Goal: Contribute content: Add original content to the website for others to see

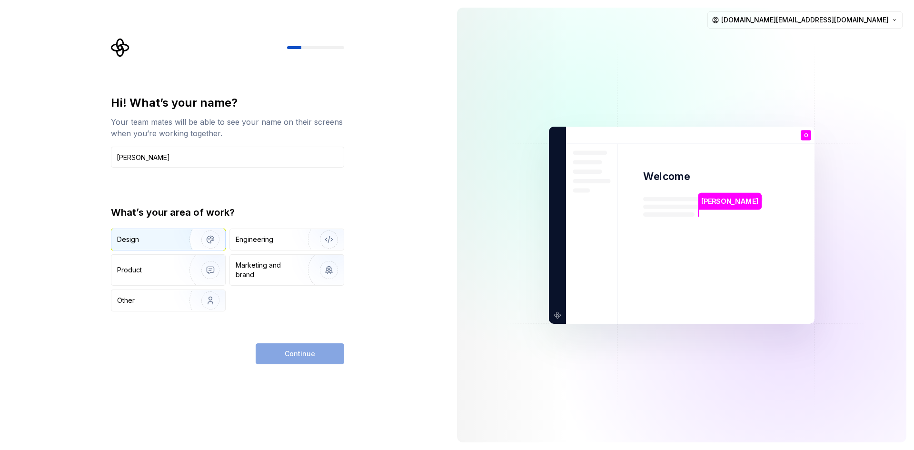
type input "Omar"
click at [169, 240] on div "Design" at bounding box center [147, 240] width 60 height 10
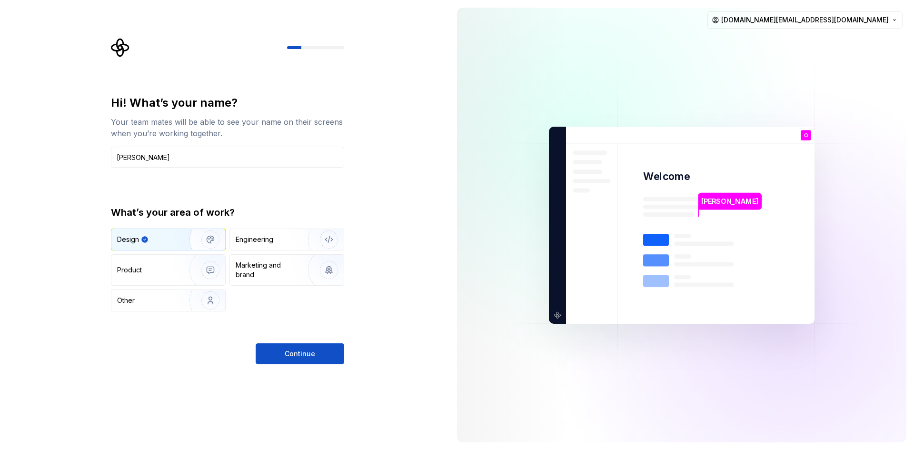
click at [303, 349] on button "Continue" at bounding box center [300, 353] width 88 height 21
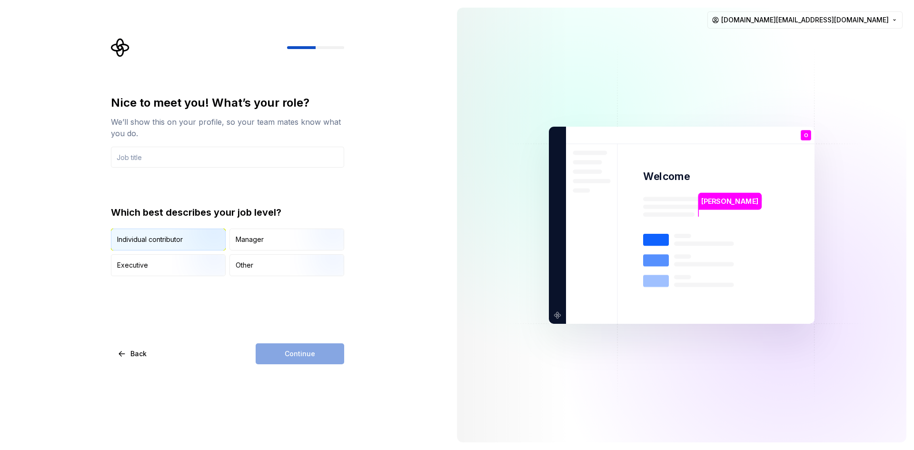
click at [180, 236] on img "button" at bounding box center [202, 251] width 61 height 64
click at [316, 356] on div "Continue" at bounding box center [300, 353] width 88 height 21
click at [182, 266] on img "button" at bounding box center [202, 277] width 61 height 64
click at [187, 246] on img "button" at bounding box center [202, 251] width 61 height 64
click at [296, 353] on div "Continue" at bounding box center [300, 353] width 88 height 21
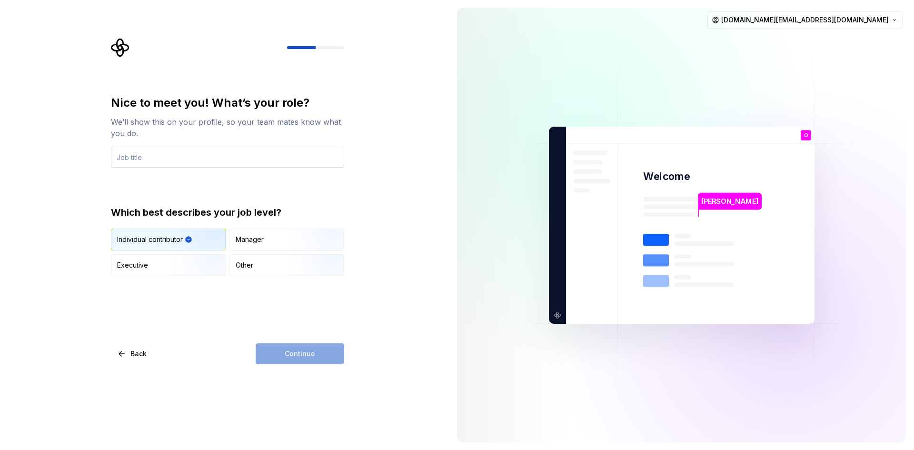
click at [189, 153] on input "text" at bounding box center [227, 157] width 233 height 21
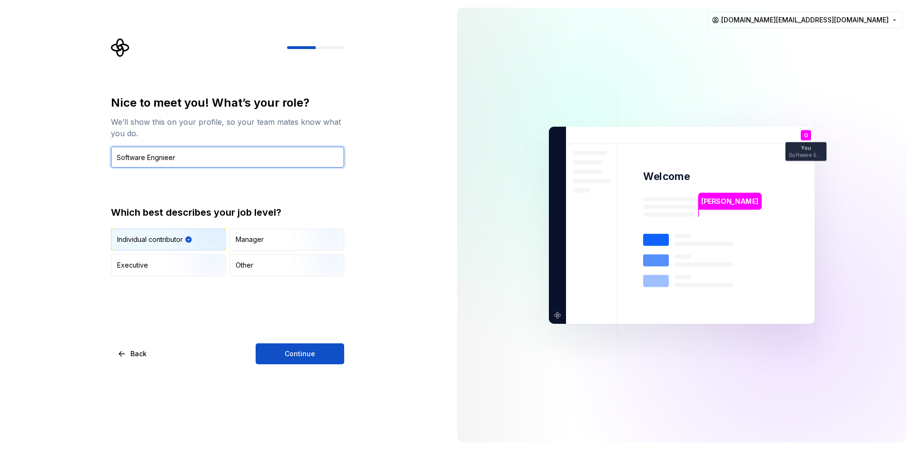
type input "Software Engnieer"
click at [283, 365] on div "Nice to meet you! What’s your role? We’ll show this on your profile, so your te…" at bounding box center [224, 225] width 449 height 450
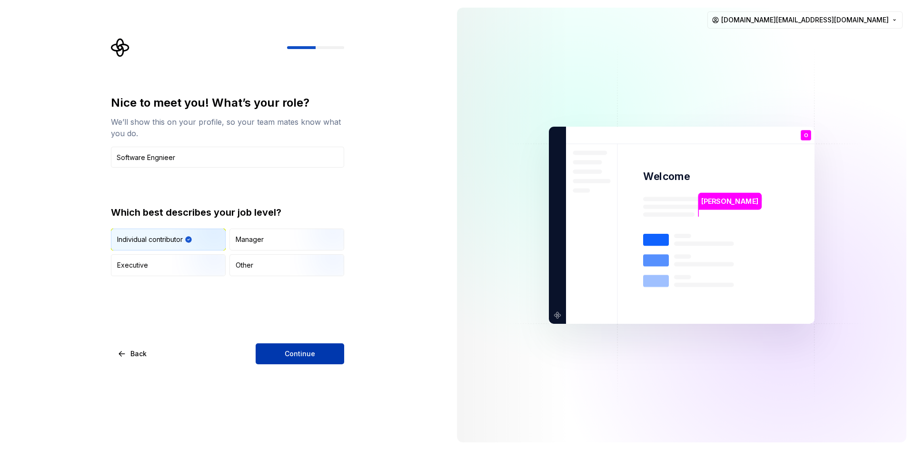
click at [283, 362] on button "Continue" at bounding box center [300, 353] width 88 height 21
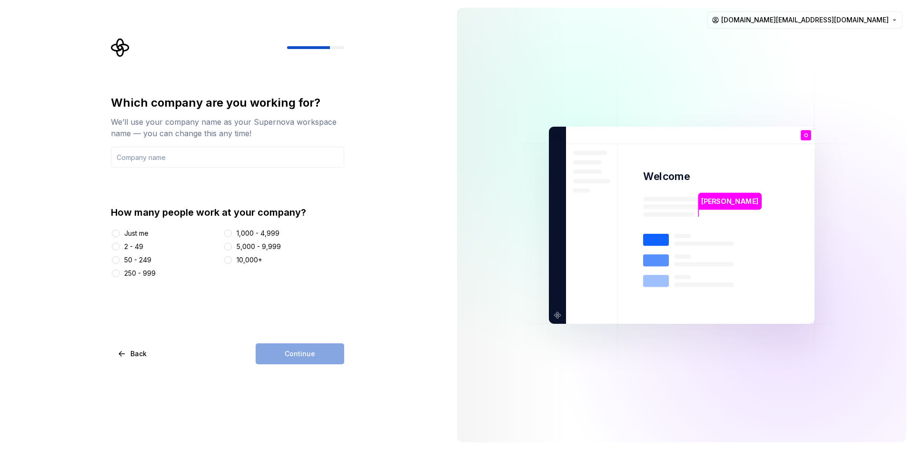
click at [138, 223] on div "How many people work at your company? Just me 2 - 49 50 - 249 250 - 999 1,000 -…" at bounding box center [227, 242] width 233 height 72
click at [141, 232] on div "Just me" at bounding box center [136, 233] width 24 height 10
click at [119, 232] on button "Just me" at bounding box center [116, 233] width 8 height 8
click at [316, 346] on div "Continue" at bounding box center [300, 353] width 88 height 21
click at [318, 351] on div "Continue" at bounding box center [300, 353] width 88 height 21
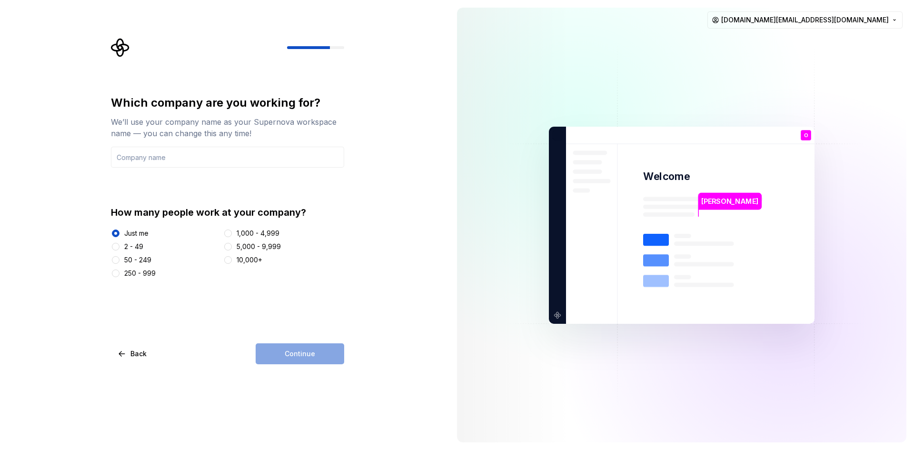
click at [169, 176] on div "Which company are you working for? We’ll use your company name as your Supernov…" at bounding box center [227, 186] width 233 height 183
click at [169, 167] on input "text" at bounding box center [227, 157] width 233 height 21
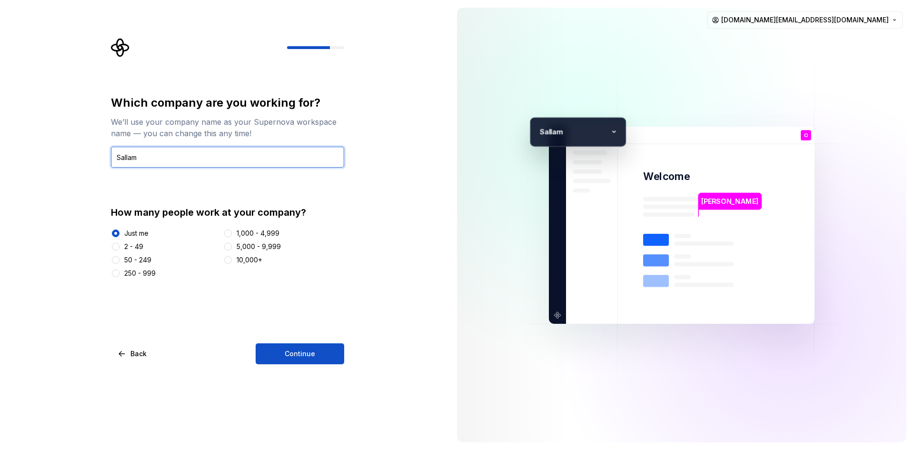
type input "Sallam"
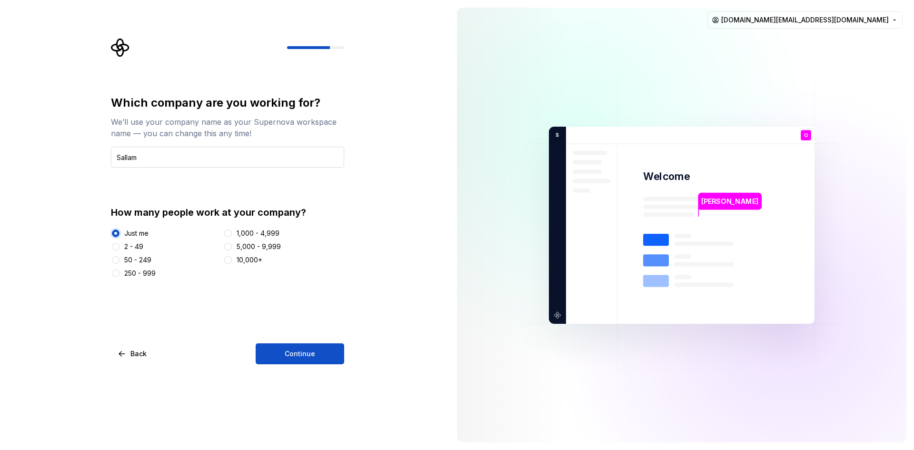
type button "Just me"
click at [318, 333] on div "Which company are you working for? We’ll use your company name as your Supernov…" at bounding box center [227, 229] width 233 height 269
click at [314, 356] on button "Continue" at bounding box center [300, 353] width 88 height 21
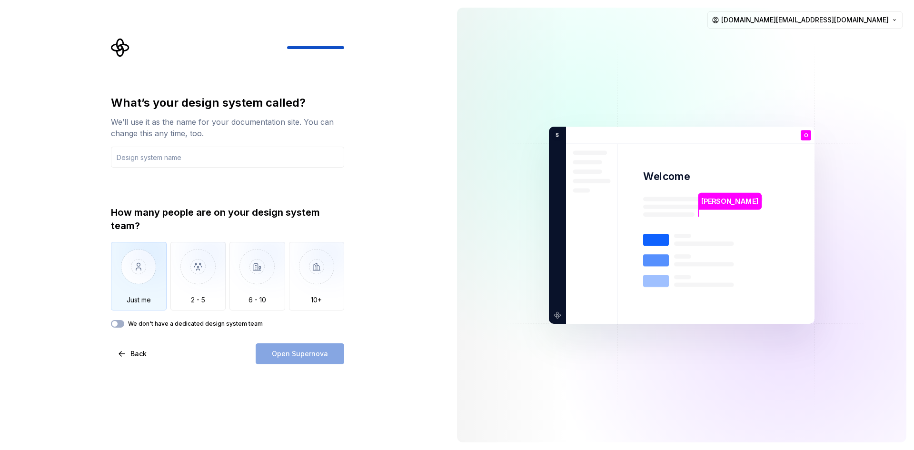
click at [133, 250] on img "button" at bounding box center [139, 274] width 56 height 64
click at [199, 157] on input "text" at bounding box center [227, 157] width 233 height 21
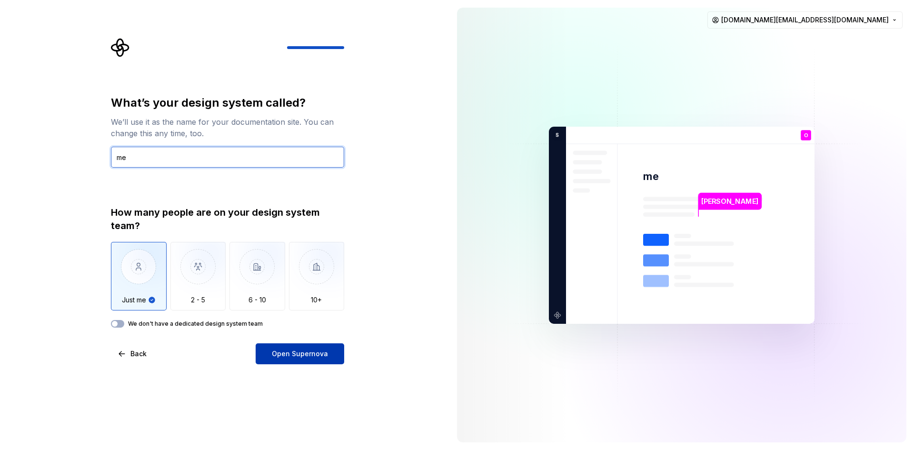
type input "me"
click at [321, 355] on span "Open Supernova" at bounding box center [300, 354] width 56 height 10
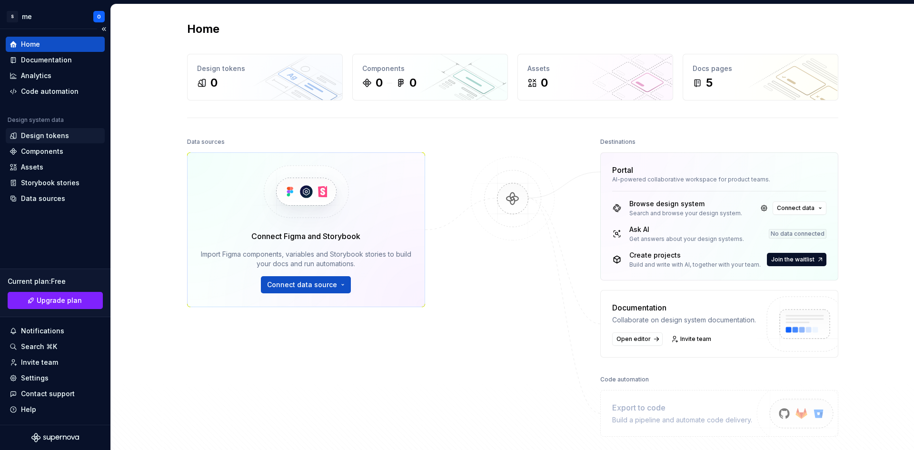
click at [72, 135] on div "Design tokens" at bounding box center [55, 136] width 91 height 10
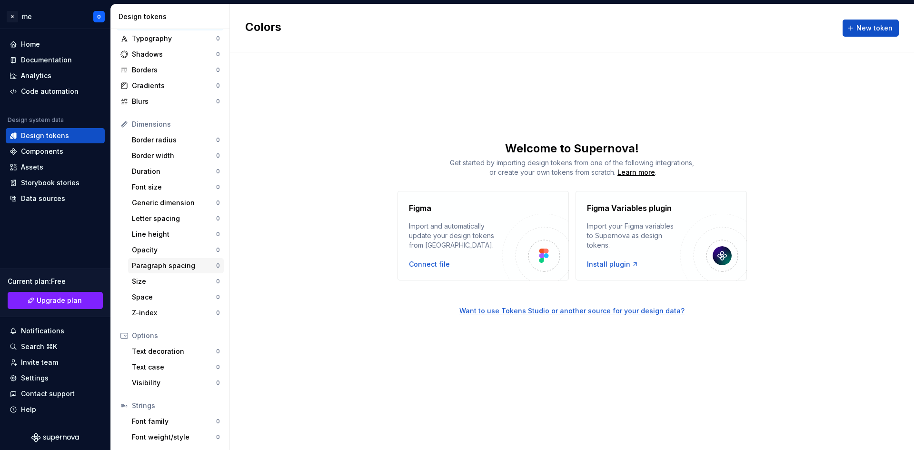
scroll to position [71, 0]
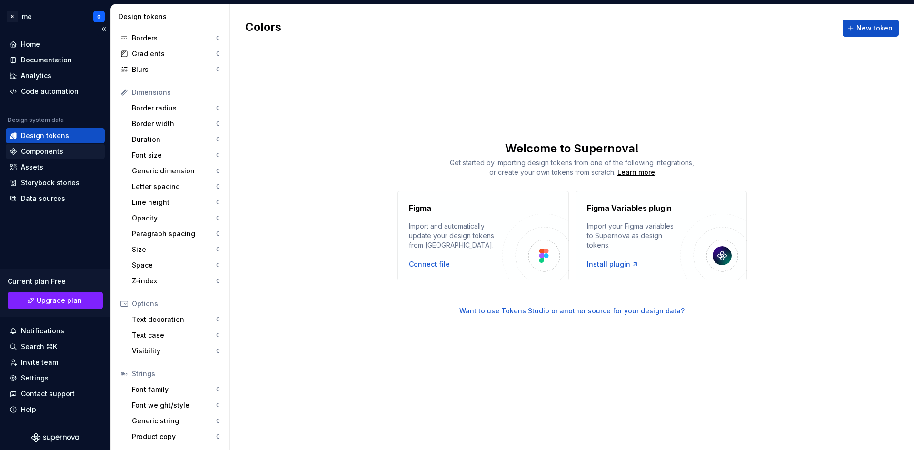
click at [49, 149] on div "Components" at bounding box center [42, 152] width 42 height 10
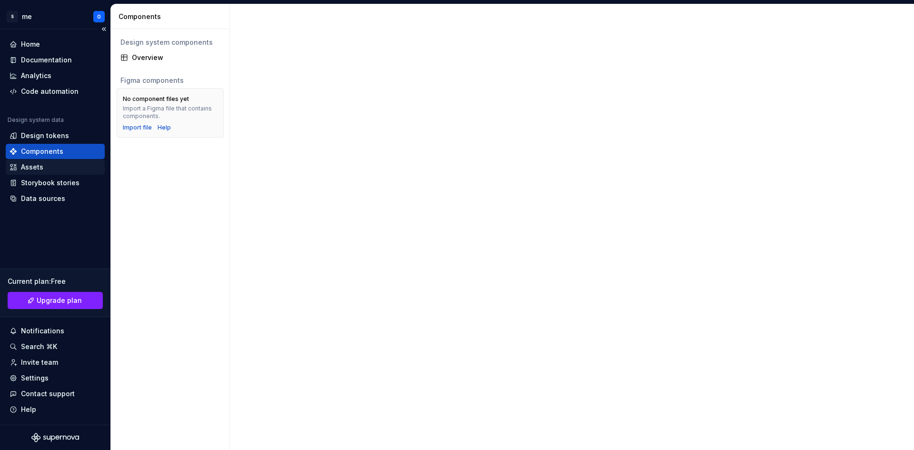
click at [37, 169] on div "Assets" at bounding box center [32, 167] width 22 height 10
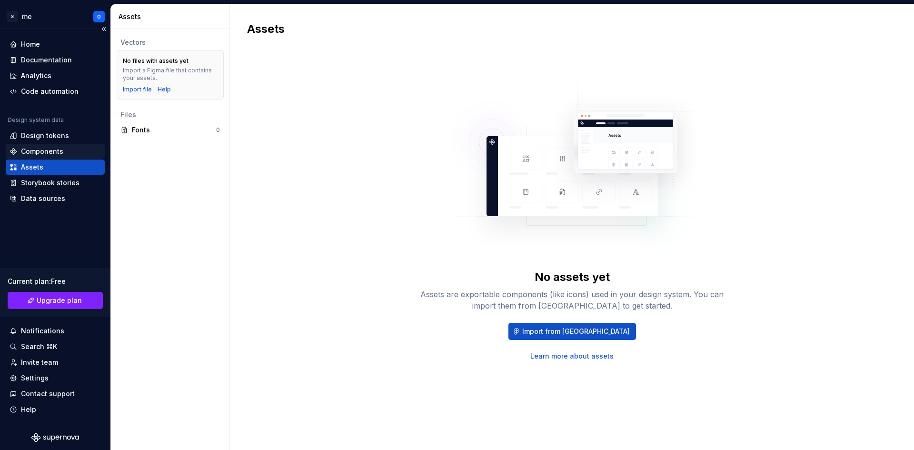
click at [49, 153] on div "Components" at bounding box center [42, 152] width 42 height 10
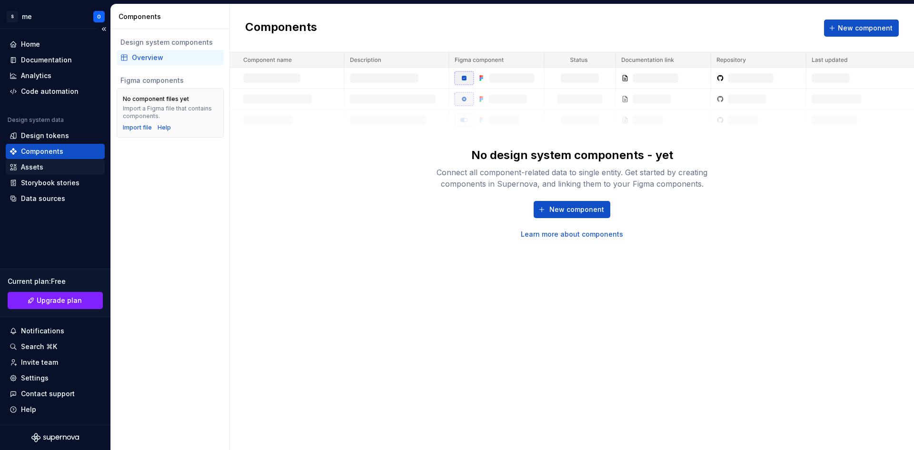
click at [79, 169] on div "Assets" at bounding box center [55, 167] width 91 height 10
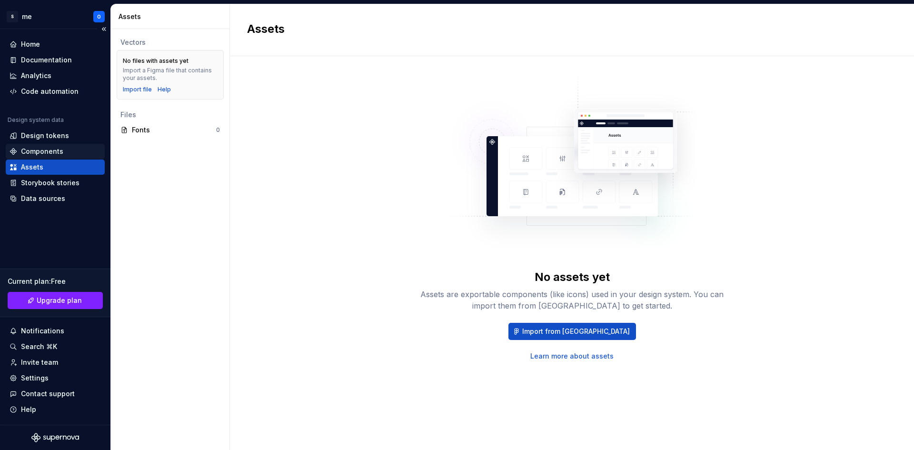
click at [88, 154] on div "Components" at bounding box center [55, 152] width 91 height 10
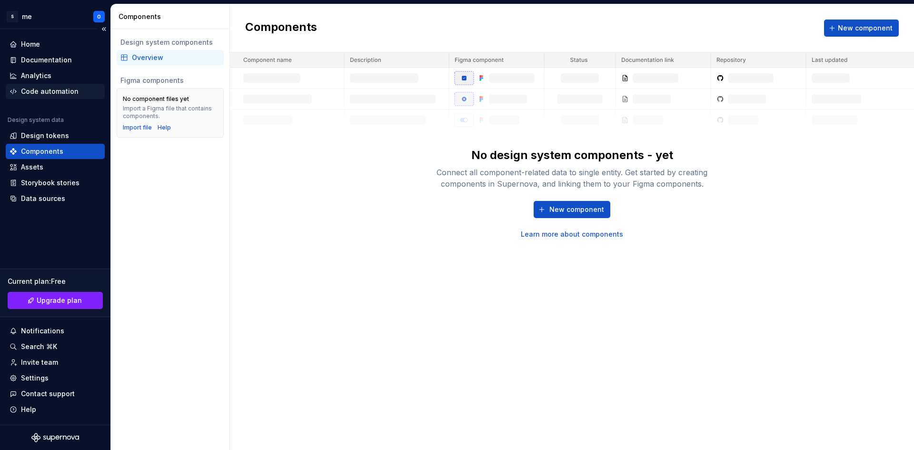
click at [49, 94] on div "Code automation" at bounding box center [50, 92] width 58 height 10
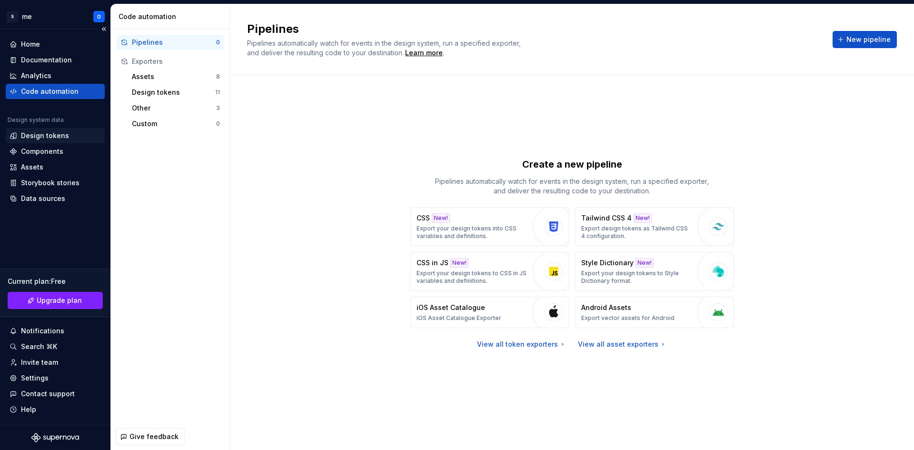
click at [53, 138] on div "Design tokens" at bounding box center [45, 136] width 48 height 10
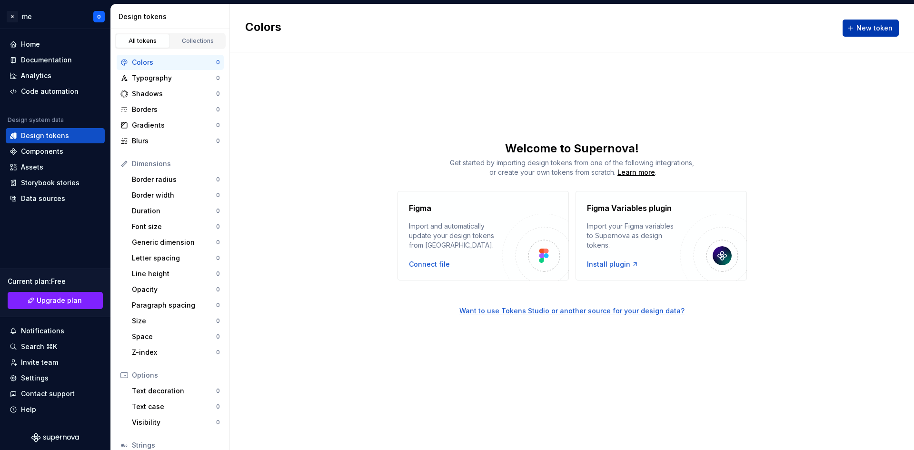
click at [862, 30] on span "New token" at bounding box center [874, 28] width 36 height 10
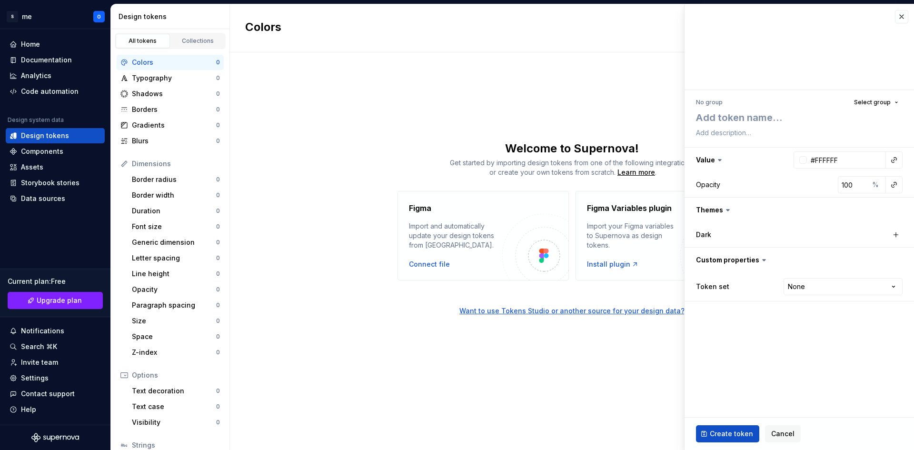
type textarea "*"
click at [787, 432] on span "Cancel" at bounding box center [782, 434] width 23 height 10
